Goal: Feedback & Contribution: Contribute content

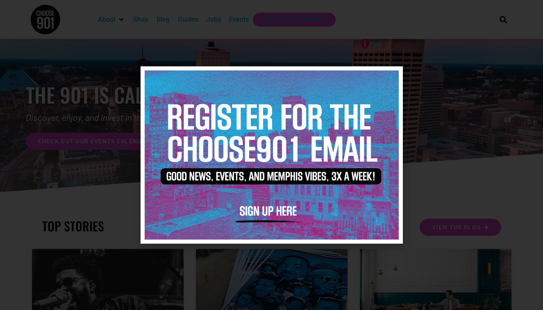
click at [390, 77] on icon "Close" at bounding box center [391, 78] width 6 height 6
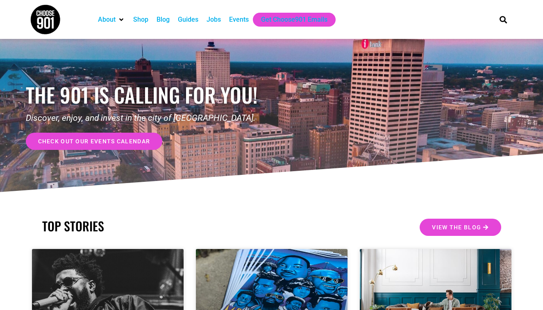
click at [238, 23] on div "Events" at bounding box center [239, 20] width 20 height 10
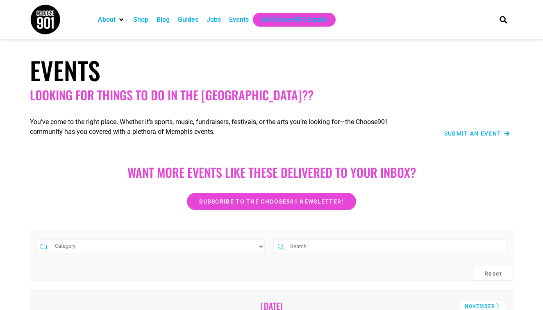
click at [472, 132] on span "Submit an Event" at bounding box center [472, 134] width 57 height 6
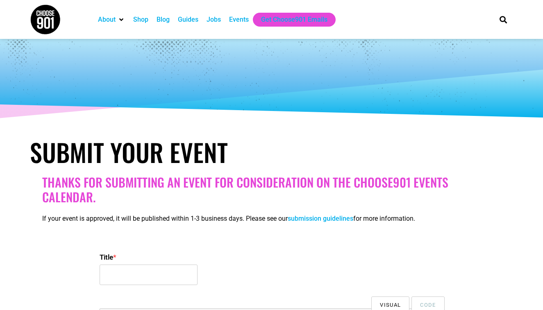
select select
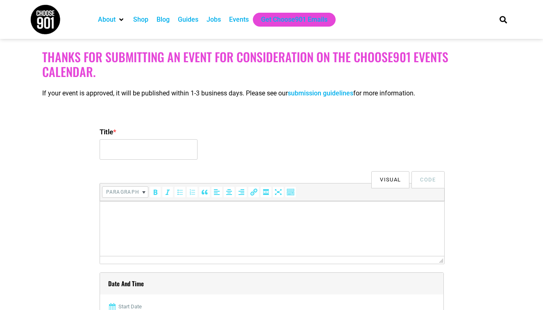
scroll to position [127, 0]
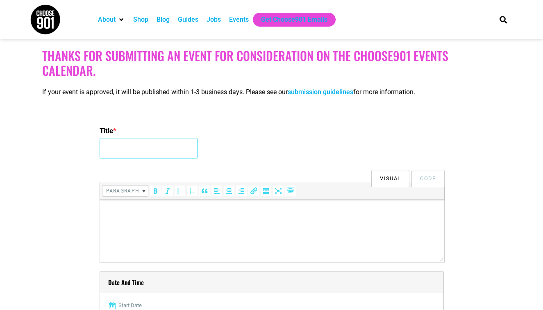
click at [177, 145] on input "Title *" at bounding box center [149, 148] width 98 height 20
type input "The Art of the Old Fashioned"
click at [121, 202] on html at bounding box center [272, 211] width 344 height 23
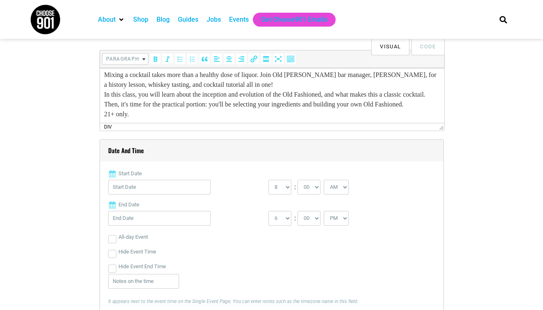
scroll to position [259, 0]
click at [172, 188] on input "Start Date" at bounding box center [159, 186] width 102 height 15
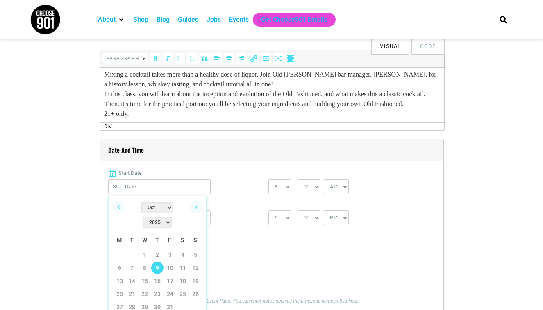
click at [158, 262] on link "9" at bounding box center [157, 268] width 12 height 12
type input "[DATE]"
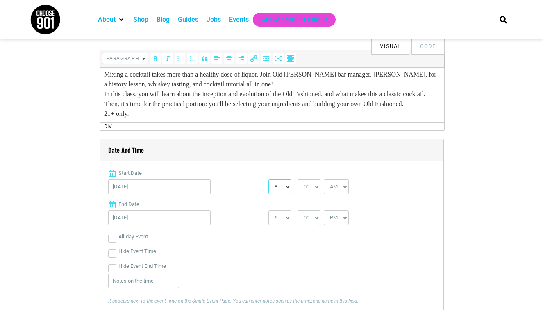
select select "6"
select select "PM"
select select "7"
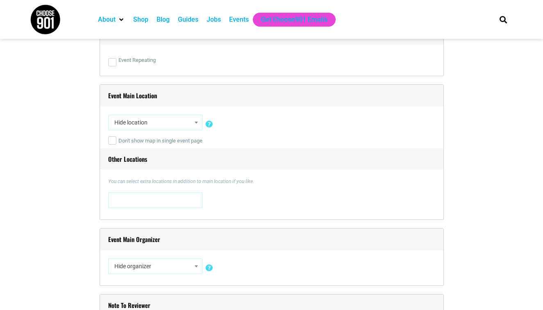
scroll to position [583, 0]
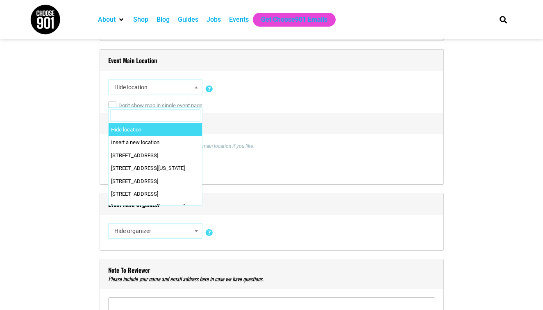
click at [193, 91] on span at bounding box center [196, 87] width 8 height 11
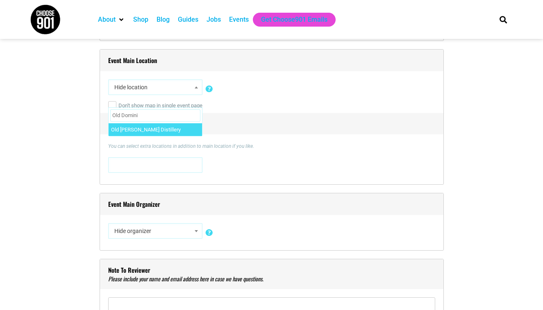
type input "Old Domini"
select select "1629"
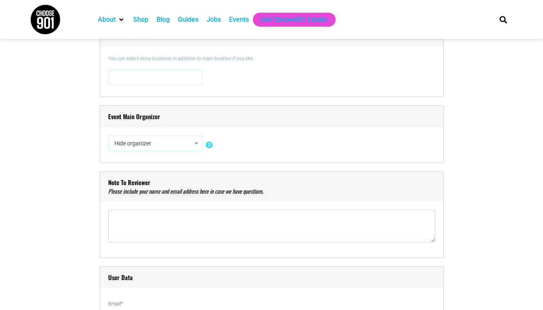
scroll to position [671, 0]
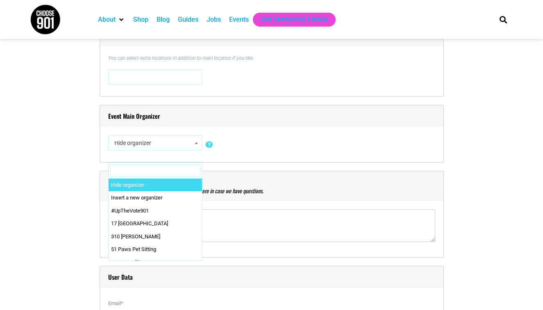
click at [173, 142] on span "Hide organizer" at bounding box center [155, 143] width 89 height 15
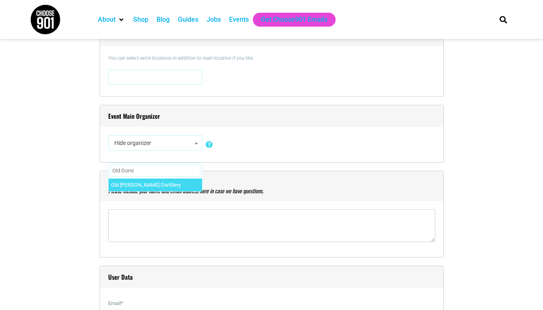
type input "Old Domi"
select select "2589"
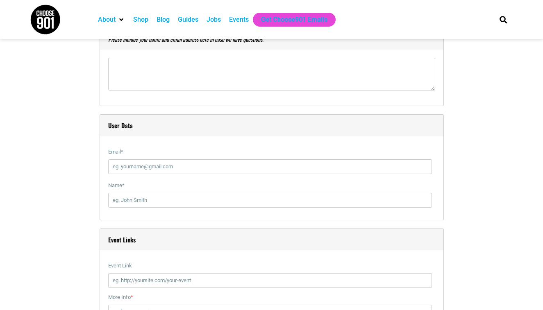
scroll to position [889, 0]
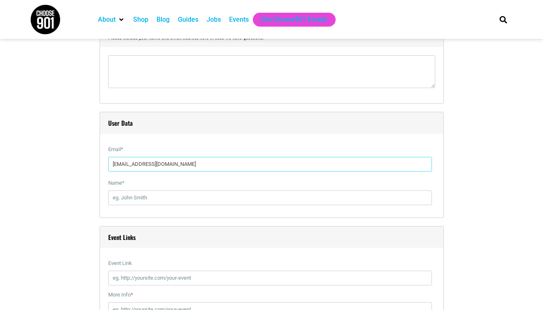
type input "[EMAIL_ADDRESS][DOMAIN_NAME]"
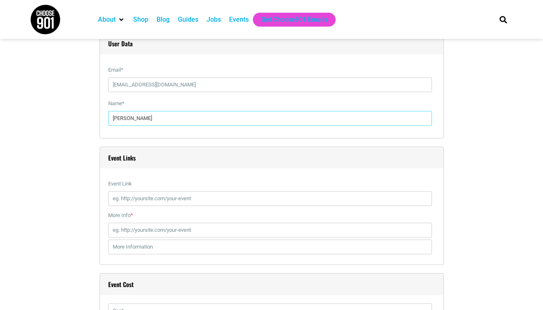
scroll to position [973, 0]
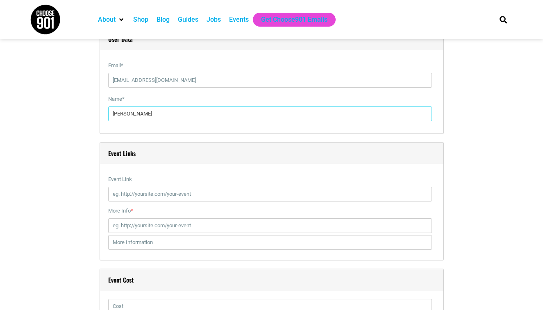
type input "[PERSON_NAME]"
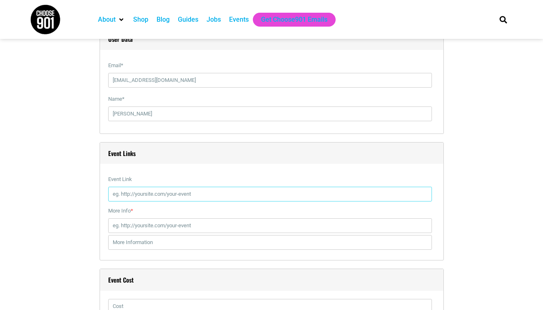
click at [163, 192] on input "Event Link" at bounding box center [270, 194] width 324 height 15
paste input "[URL][DOMAIN_NAME]"
type input "[URL][DOMAIN_NAME]"
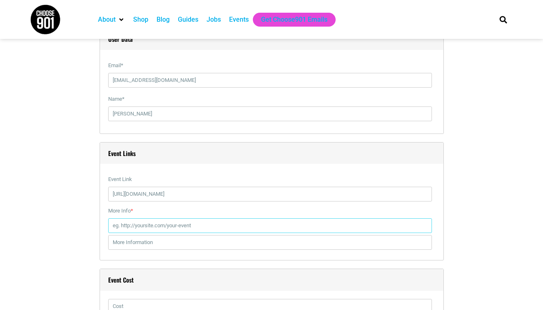
click at [207, 226] on input "More Info *" at bounding box center [270, 225] width 324 height 15
paste input "[URL][DOMAIN_NAME]"
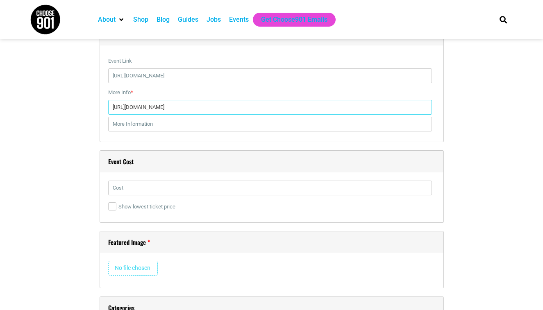
scroll to position [1092, 0]
type input "[URL][DOMAIN_NAME]"
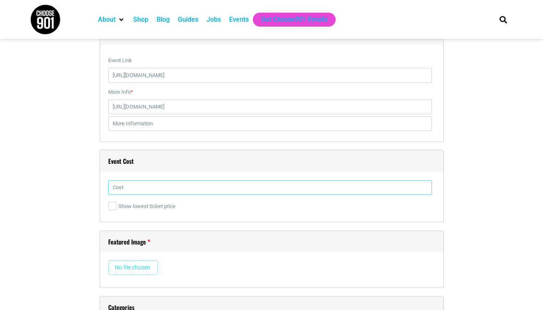
click at [164, 185] on input "text" at bounding box center [270, 187] width 324 height 15
click at [142, 183] on input "text" at bounding box center [270, 187] width 324 height 15
type input "35"
click at [134, 266] on input "file" at bounding box center [133, 268] width 50 height 15
type input "C:\fakepath\THE ART OF THE OLD FASHIONED (Card (4 in x 6 in))-2.png"
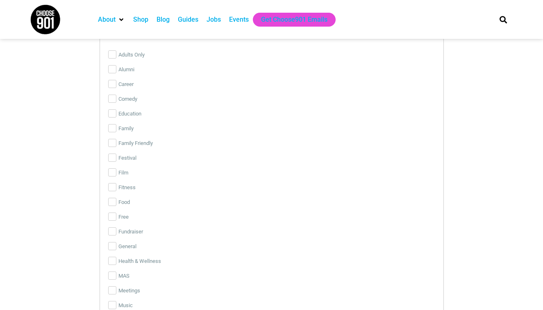
scroll to position [1866, 0]
click at [115, 51] on input "Adults Only" at bounding box center [112, 52] width 8 height 8
checkbox input "true"
click at [112, 201] on input "Food" at bounding box center [112, 200] width 8 height 8
checkbox input "true"
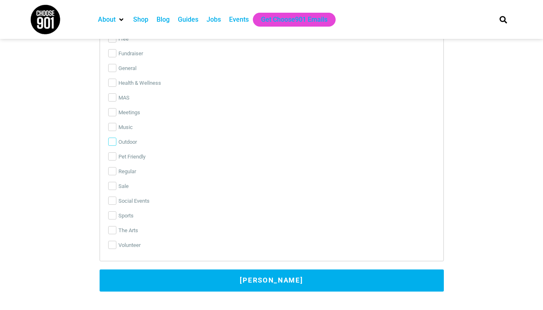
scroll to position [2044, 0]
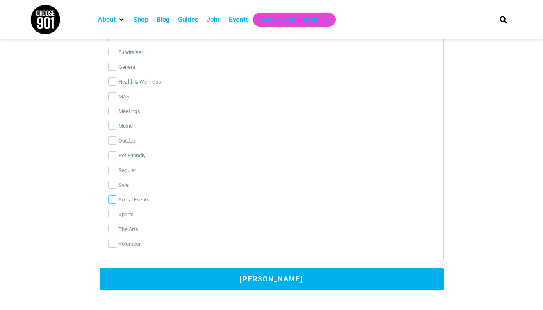
click at [112, 200] on input "Social Events" at bounding box center [112, 199] width 8 height 8
checkbox input "true"
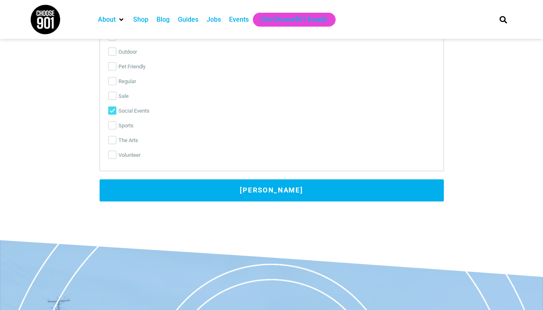
click at [225, 186] on button "[PERSON_NAME]" at bounding box center [272, 190] width 344 height 22
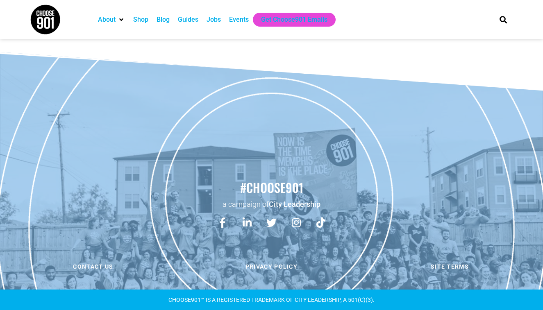
scroll to position [245, 0]
